Goal: Task Accomplishment & Management: Use online tool/utility

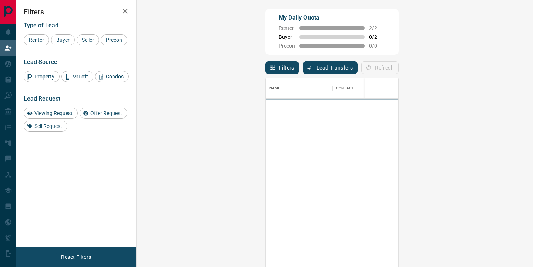
scroll to position [202, 381]
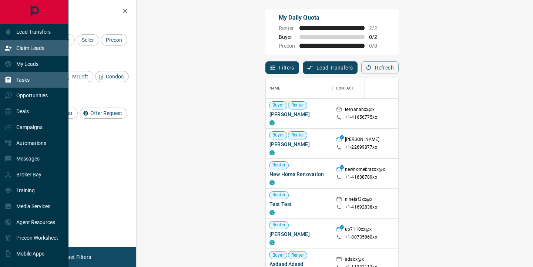
click at [23, 76] on div "Tasks" at bounding box center [16, 80] width 25 height 12
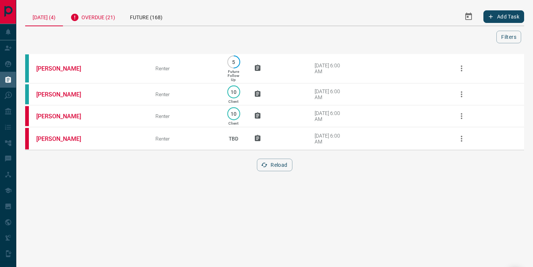
click at [109, 17] on div "Overdue (21)" at bounding box center [93, 16] width 60 height 18
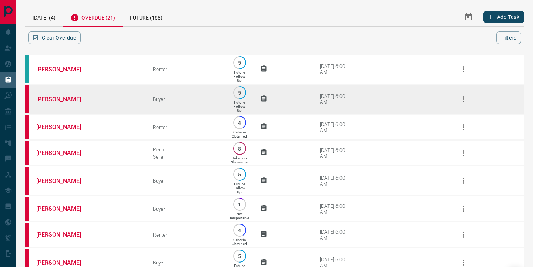
click at [47, 99] on link "[PERSON_NAME]" at bounding box center [64, 99] width 56 height 7
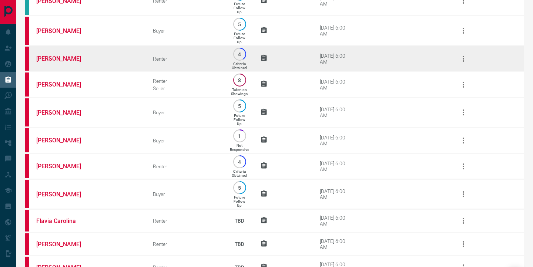
scroll to position [77, 0]
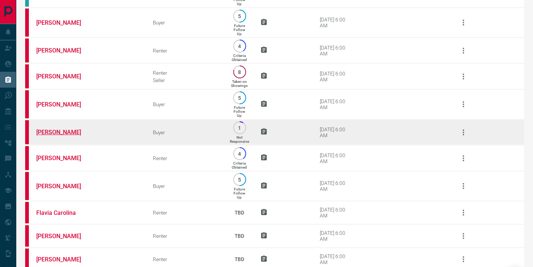
click at [40, 134] on link "[PERSON_NAME]" at bounding box center [64, 132] width 56 height 7
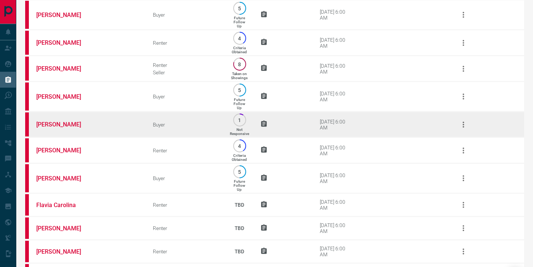
scroll to position [87, 0]
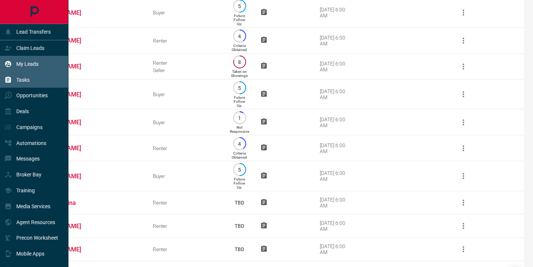
click at [18, 67] on div "My Leads" at bounding box center [21, 64] width 34 height 12
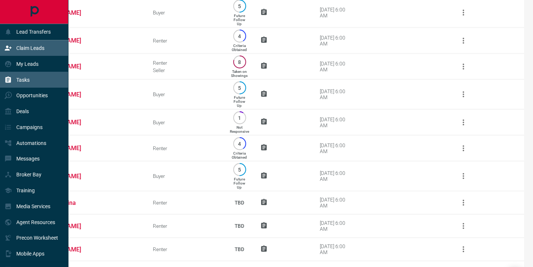
click at [49, 47] on div "Claim Leads" at bounding box center [34, 48] width 69 height 16
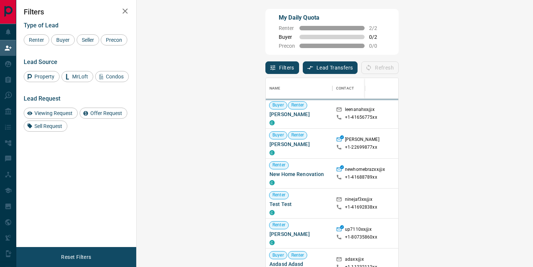
scroll to position [202, 381]
